Goal: Check status: Check status

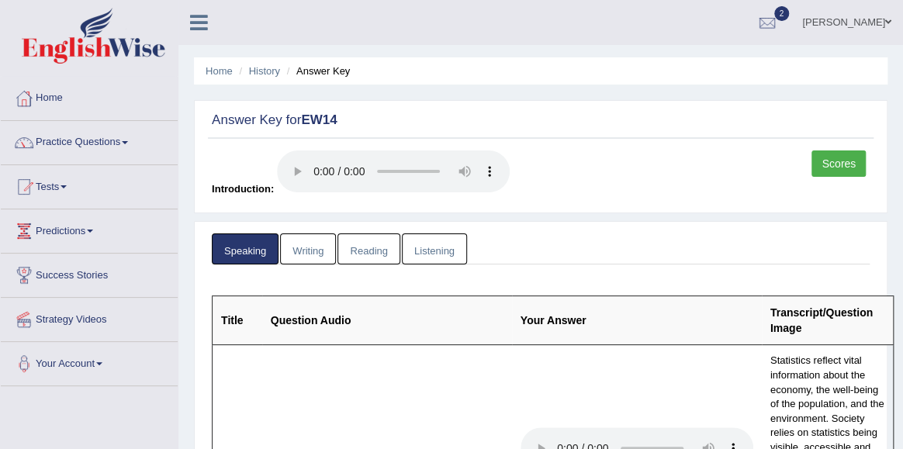
click at [309, 252] on link "Writing" at bounding box center [308, 249] width 56 height 32
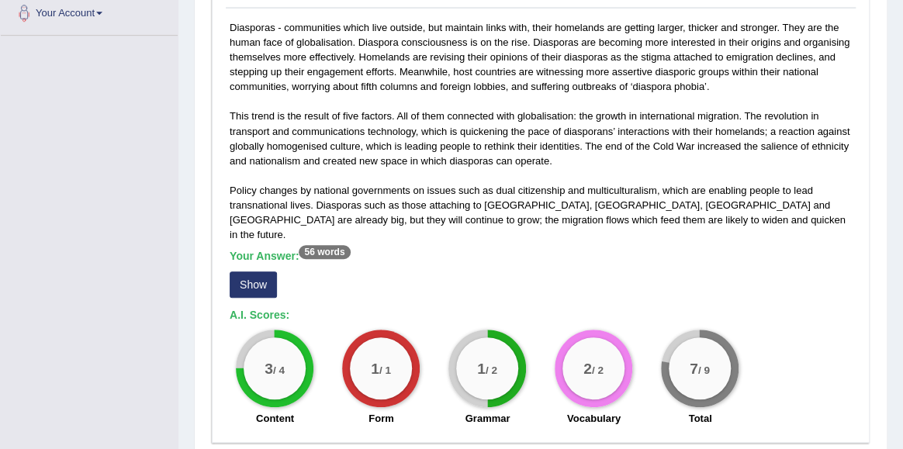
scroll to position [354, 0]
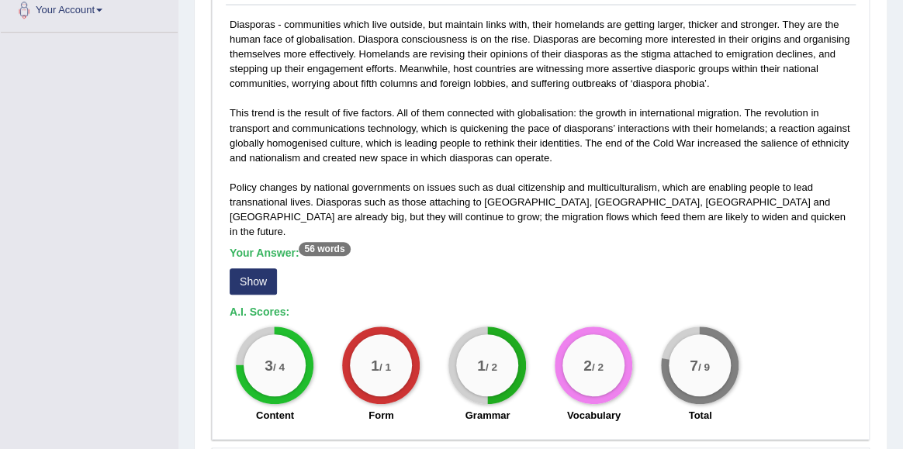
click at [252, 271] on button "Show" at bounding box center [253, 281] width 47 height 26
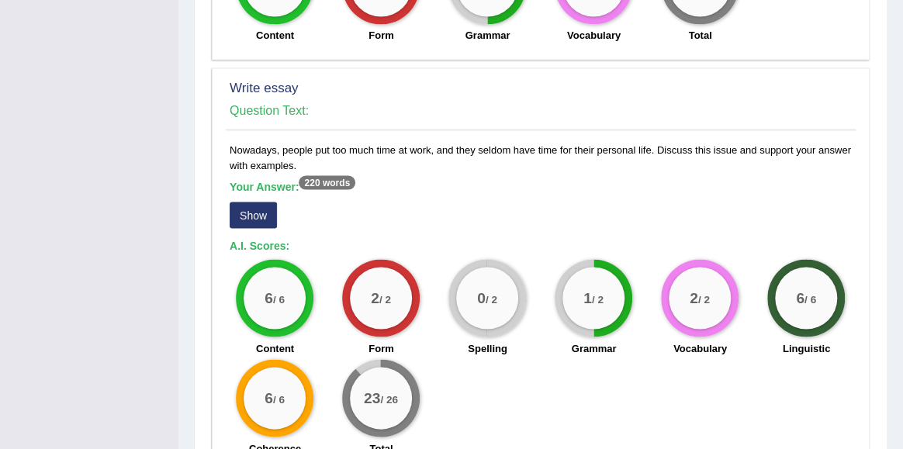
scroll to position [1165, 0]
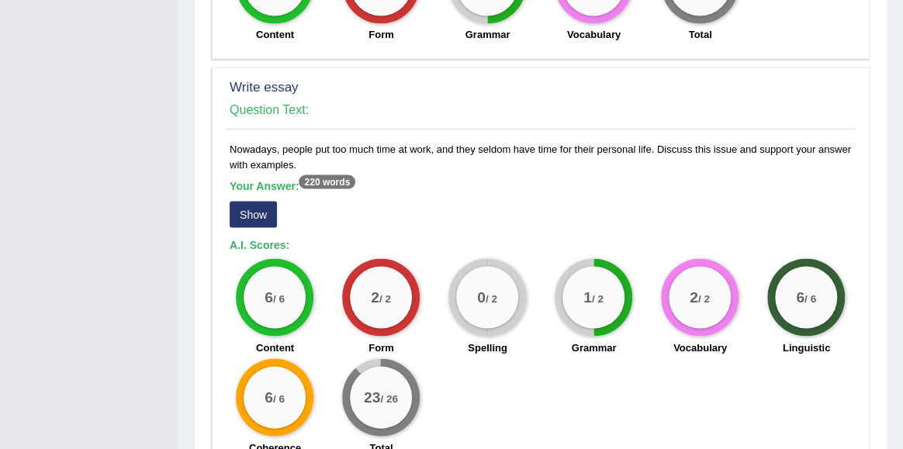
click at [623, 150] on div "Nowadays, people put too much time at work, and they seldom have time for their…" at bounding box center [541, 302] width 630 height 322
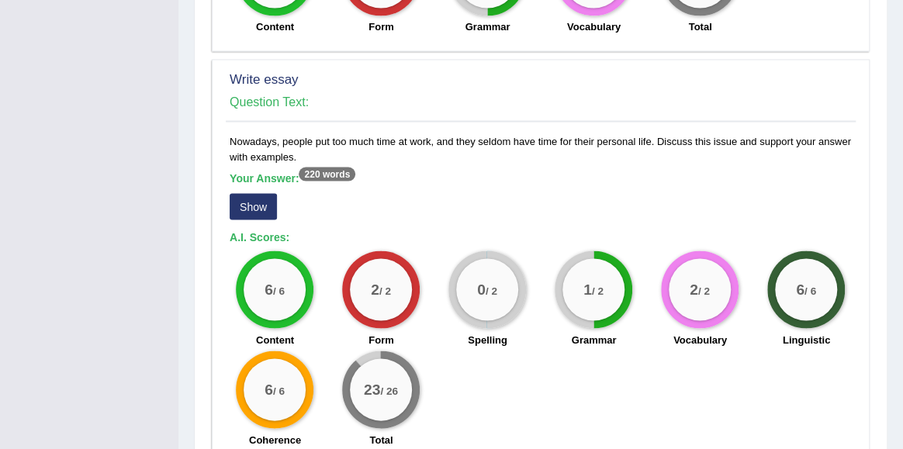
click at [265, 193] on button "Show" at bounding box center [253, 206] width 47 height 26
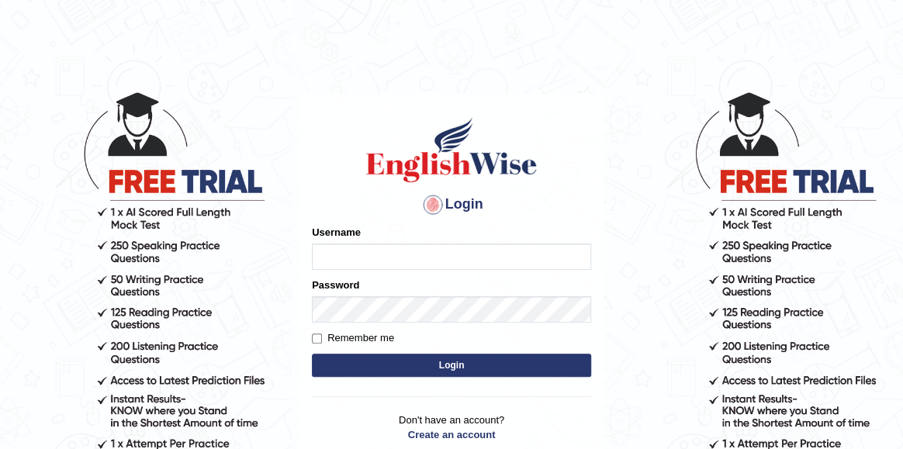
type input "Tandinchoden"
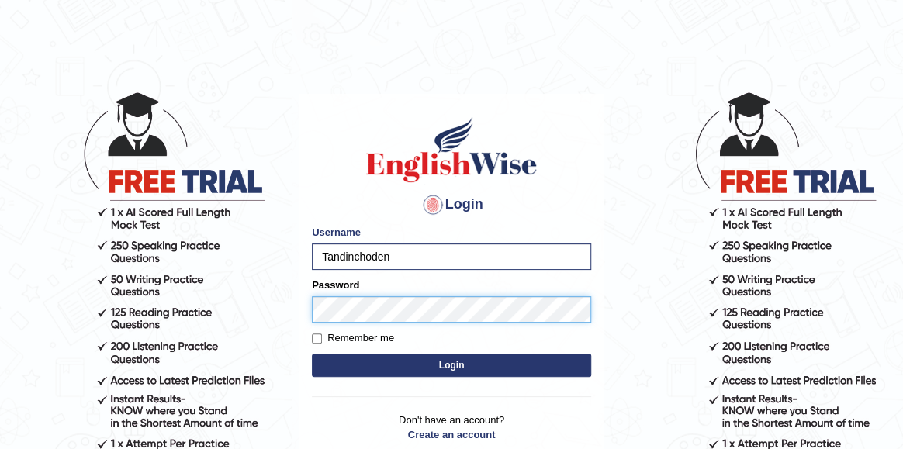
click at [312, 354] on button "Login" at bounding box center [451, 365] width 279 height 23
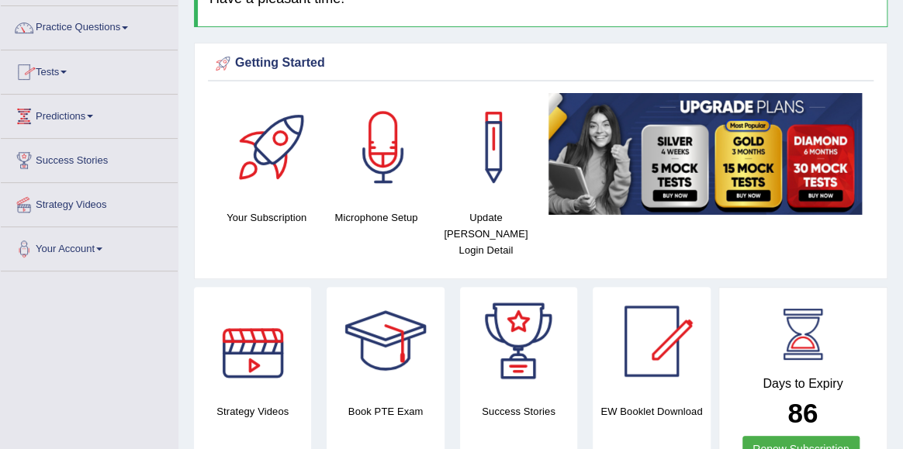
scroll to position [78, 0]
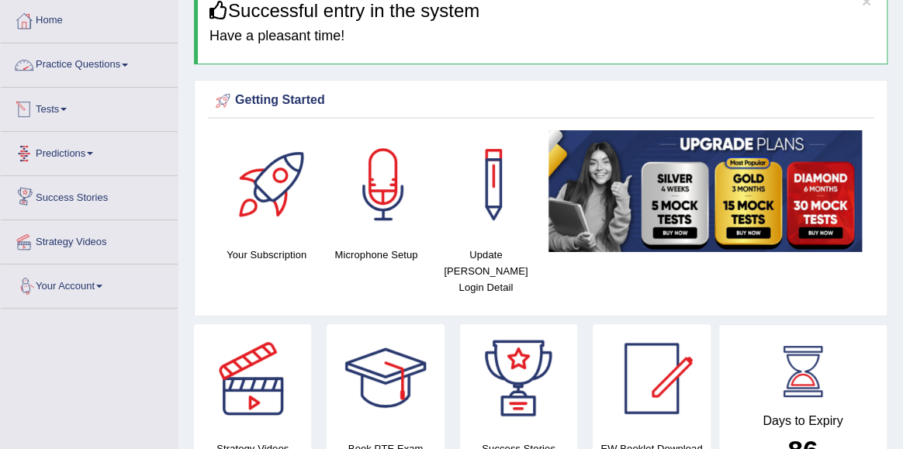
click at [64, 105] on link "Tests" at bounding box center [89, 107] width 177 height 39
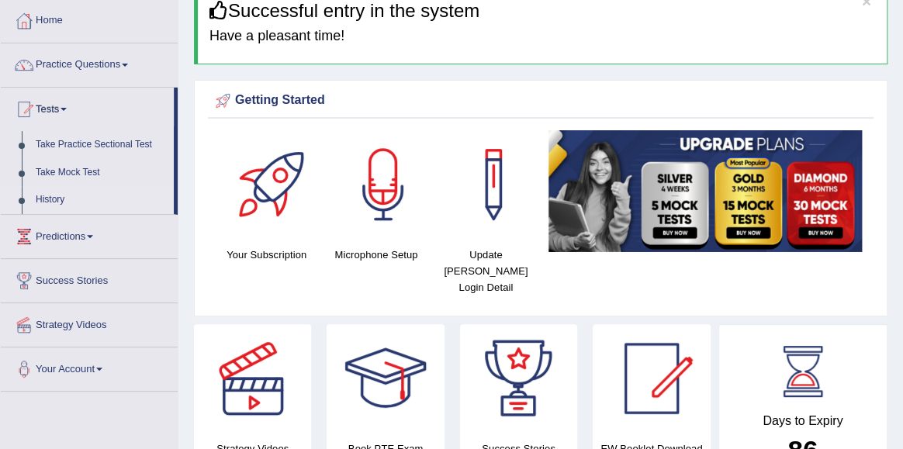
click at [55, 202] on link "History" at bounding box center [101, 200] width 145 height 28
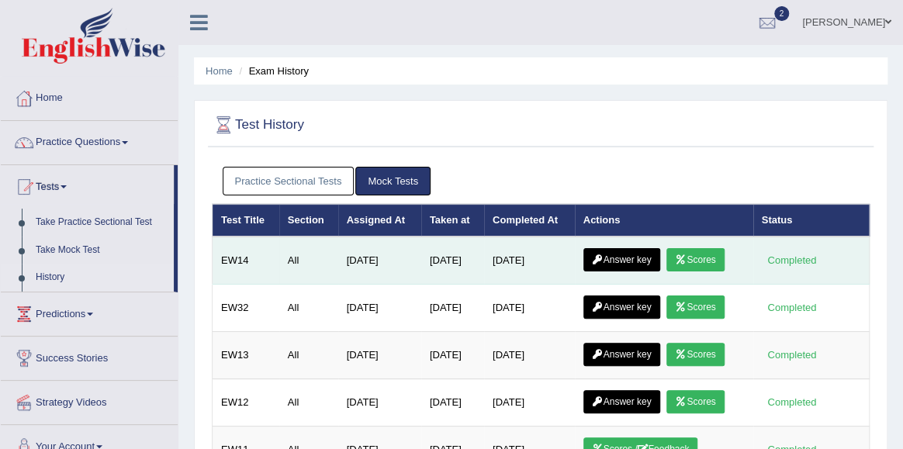
click at [631, 255] on link "Answer key" at bounding box center [621, 259] width 77 height 23
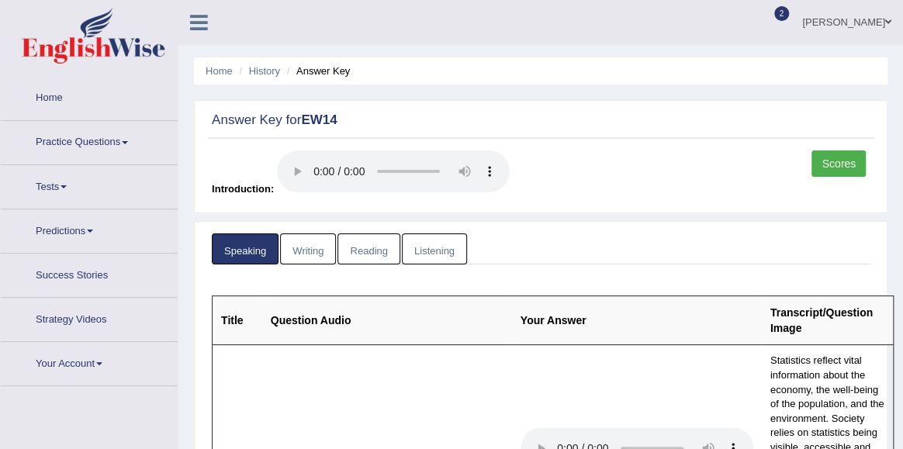
click at [326, 252] on link "Writing" at bounding box center [308, 249] width 56 height 32
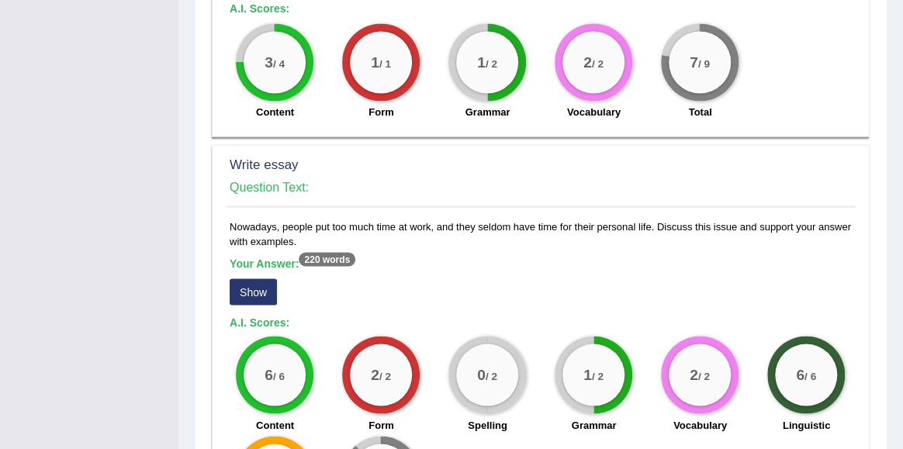
scroll to position [1255, 0]
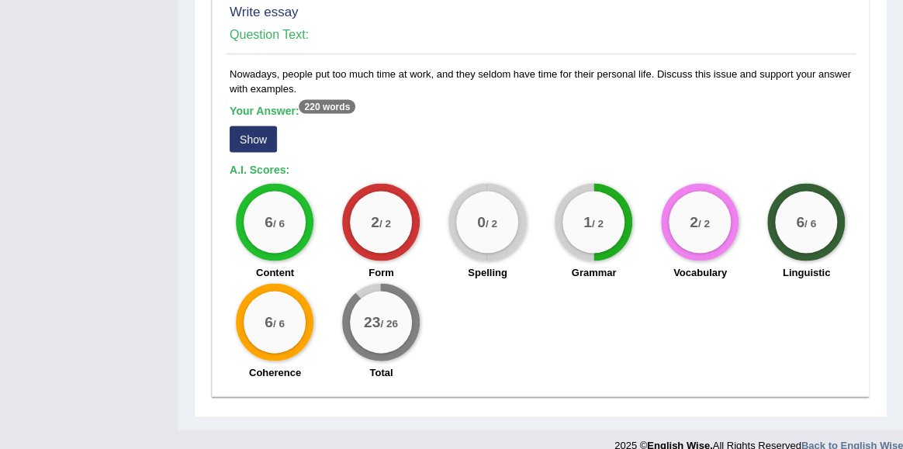
click at [257, 126] on button "Show" at bounding box center [253, 139] width 47 height 26
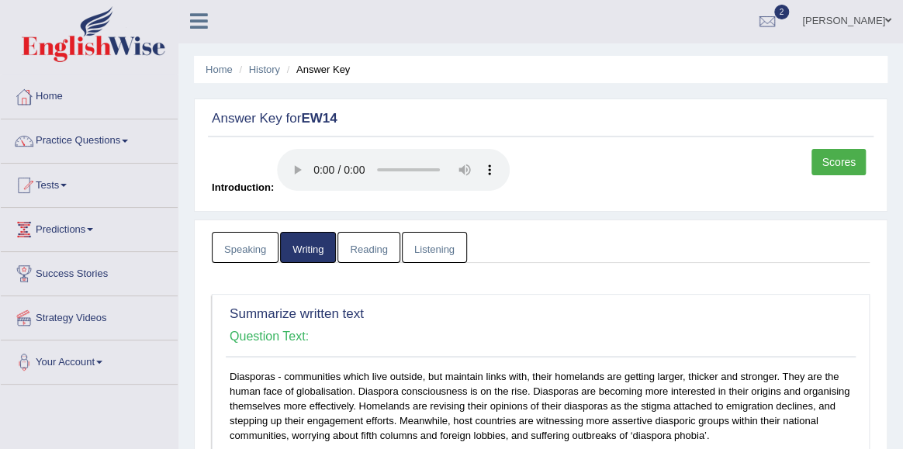
scroll to position [1, 0]
click at [361, 238] on link "Reading" at bounding box center [368, 249] width 62 height 32
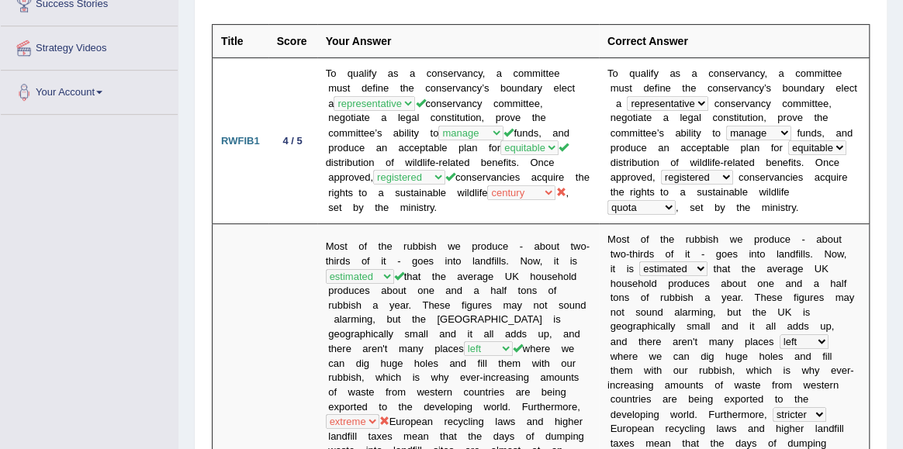
scroll to position [0, 0]
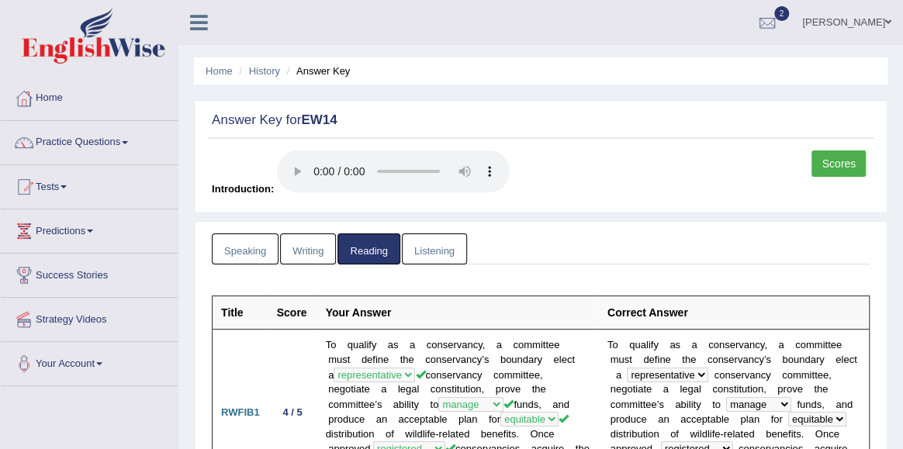
click at [425, 261] on link "Listening" at bounding box center [434, 249] width 65 height 32
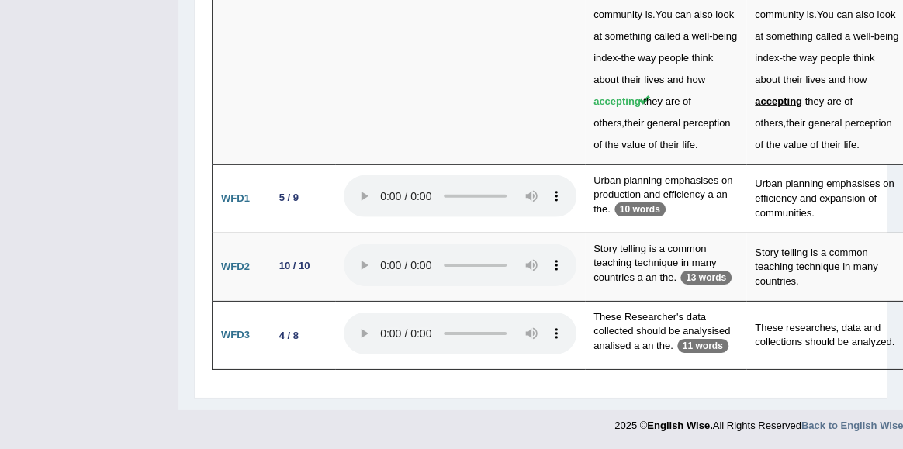
scroll to position [4886, 0]
